Goal: Task Accomplishment & Management: Complete application form

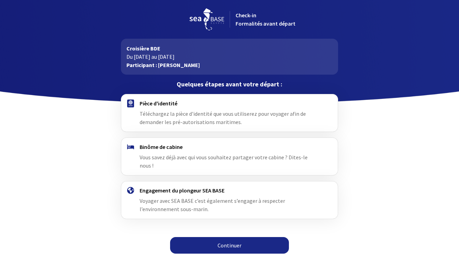
click at [266, 115] on span "Téléchargez la pièce d'identité que vous utiliserez pour voyager afin de demand…" at bounding box center [223, 117] width 166 height 15
click at [201, 239] on link "Continuer" at bounding box center [229, 245] width 119 height 17
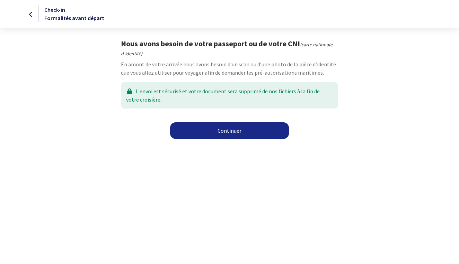
click at [233, 132] on link "Continuer" at bounding box center [229, 131] width 119 height 17
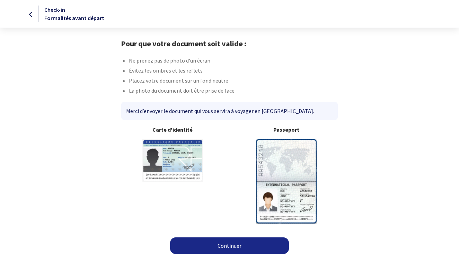
click at [283, 131] on b "Passeport" at bounding box center [286, 130] width 103 height 8
click at [285, 173] on img at bounding box center [286, 182] width 61 height 84
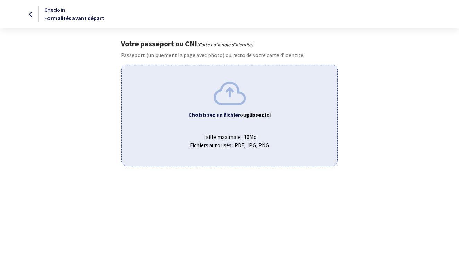
click at [237, 114] on b "Choisissez un fichier" at bounding box center [214, 114] width 52 height 7
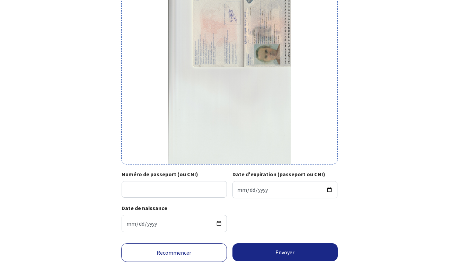
scroll to position [74, 0]
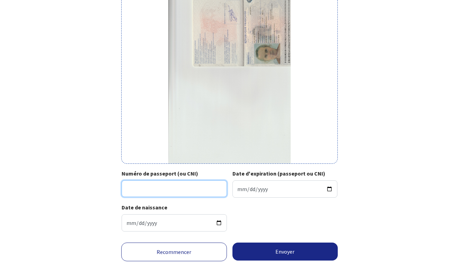
click at [140, 191] on input "Numéro de passeport (ou CNI)" at bounding box center [174, 189] width 105 height 17
type input "20CH85244"
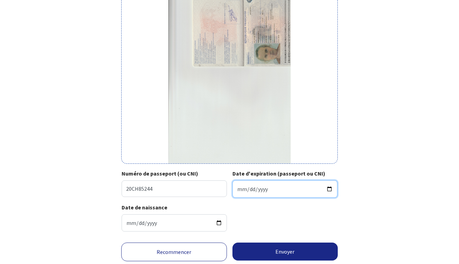
click at [236, 192] on input "Date d'expiration (passeport ou CNI)" at bounding box center [284, 189] width 105 height 17
click at [249, 190] on input "2025-10-25" at bounding box center [284, 189] width 105 height 17
click at [261, 189] on input "2025-05-25" at bounding box center [284, 189] width 105 height 17
type input "2030-05-25"
click at [360, 229] on div "Votre passeport ou CNI Passeport (uniquement la page avec photo) ou recto de vo…" at bounding box center [229, 101] width 391 height 273
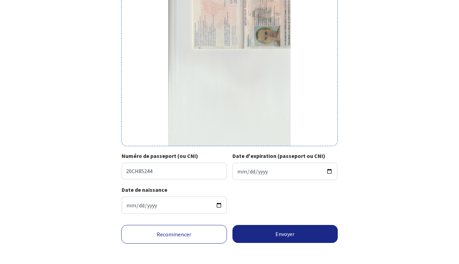
scroll to position [92, 0]
click at [264, 237] on button "Envoyer" at bounding box center [285, 234] width 106 height 18
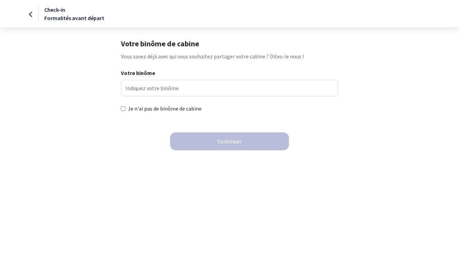
click at [123, 108] on input "Je n'ai pas de binôme de cabine" at bounding box center [123, 109] width 5 height 5
checkbox input "true"
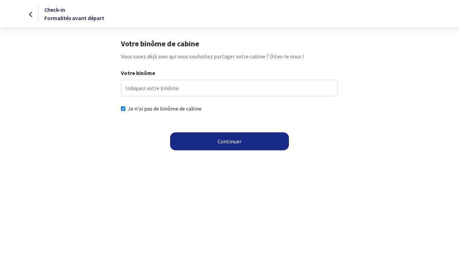
click at [212, 142] on button "Continuer" at bounding box center [229, 142] width 119 height 18
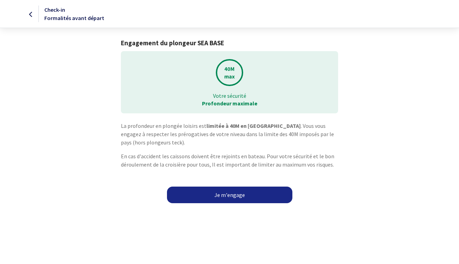
click at [224, 194] on link "Je m'engage" at bounding box center [229, 195] width 125 height 17
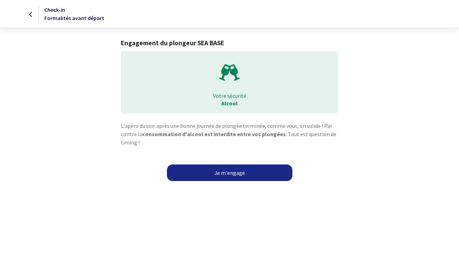
click at [235, 174] on link "Je m'engage" at bounding box center [229, 173] width 125 height 17
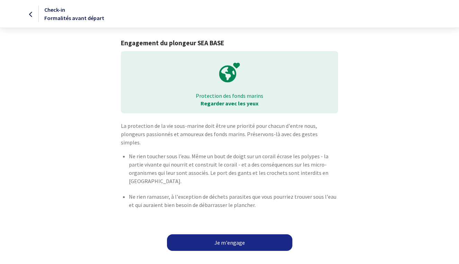
click at [212, 235] on link "Je m'engage" at bounding box center [229, 243] width 125 height 17
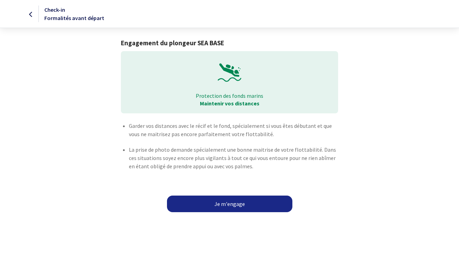
click at [234, 201] on link "Je m'engage" at bounding box center [229, 204] width 125 height 17
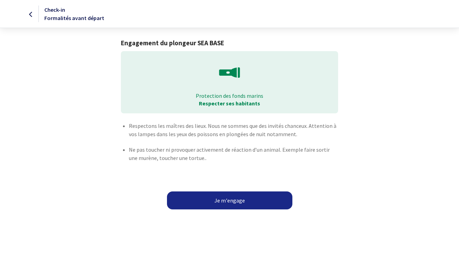
click at [233, 197] on button "Je m'engage" at bounding box center [229, 201] width 125 height 18
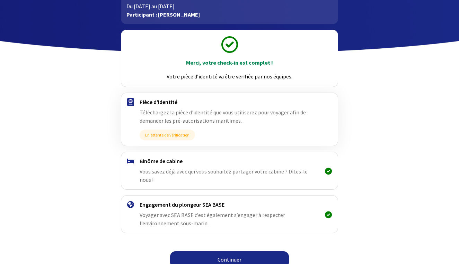
scroll to position [50, 0]
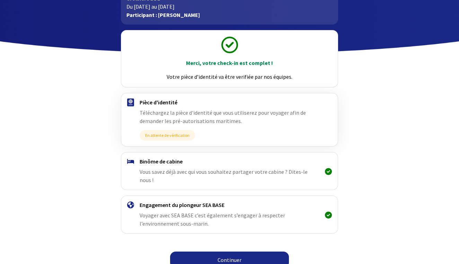
click at [219, 253] on link "Continuer" at bounding box center [229, 260] width 119 height 17
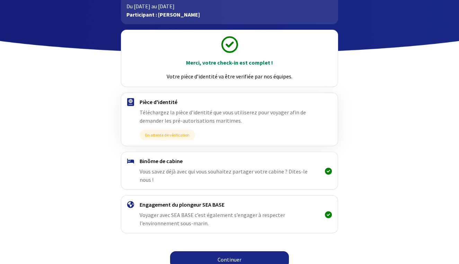
scroll to position [50, 0]
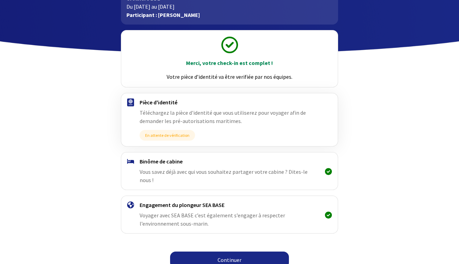
click at [219, 253] on link "Continuer" at bounding box center [229, 260] width 119 height 17
